Goal: Check status

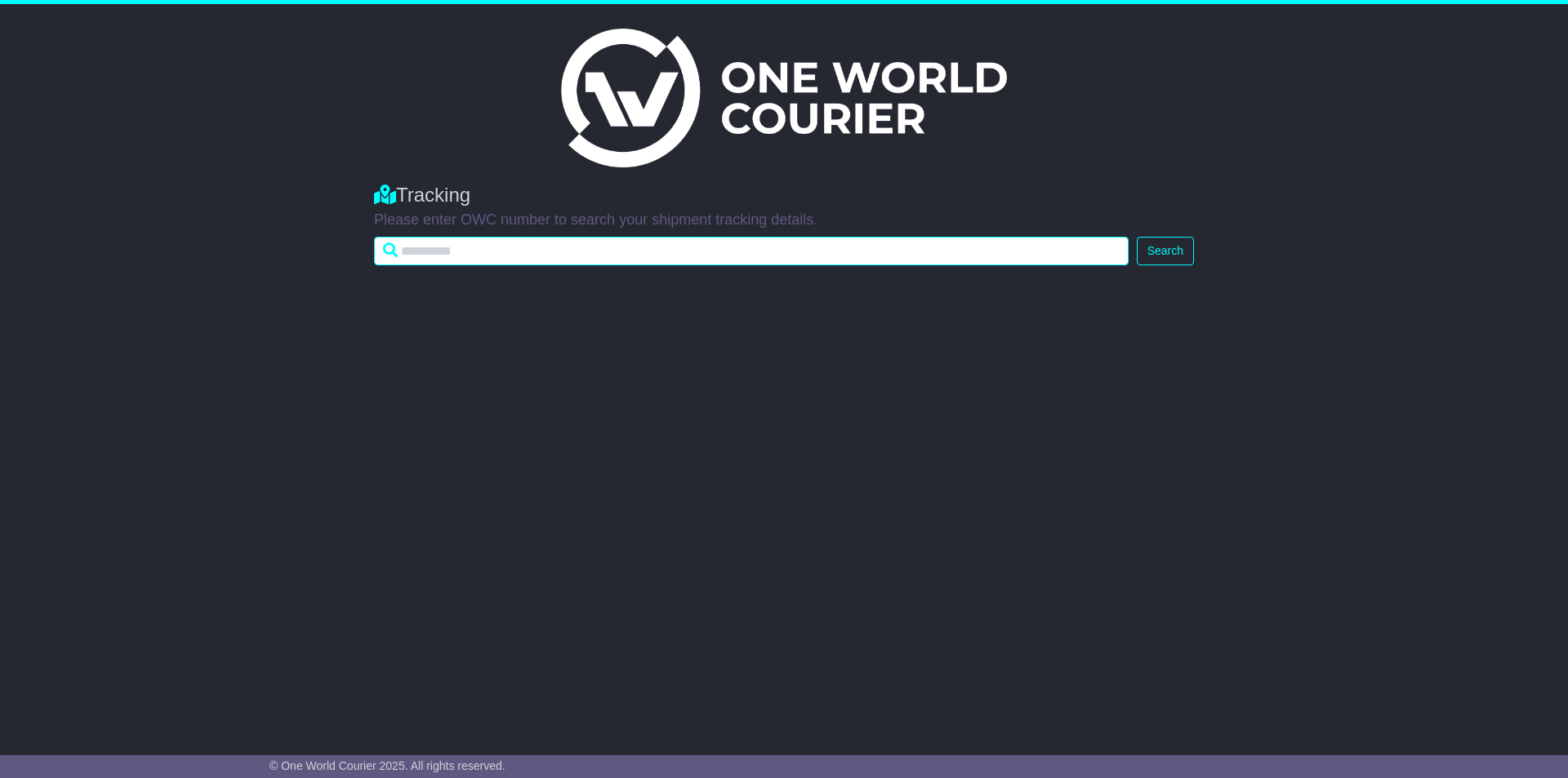
click at [447, 247] on input "text" at bounding box center [751, 251] width 754 height 29
paste input "**********"
type input "**********"
click at [1137, 237] on button "Search" at bounding box center [1165, 251] width 57 height 29
